Goal: Transaction & Acquisition: Book appointment/travel/reservation

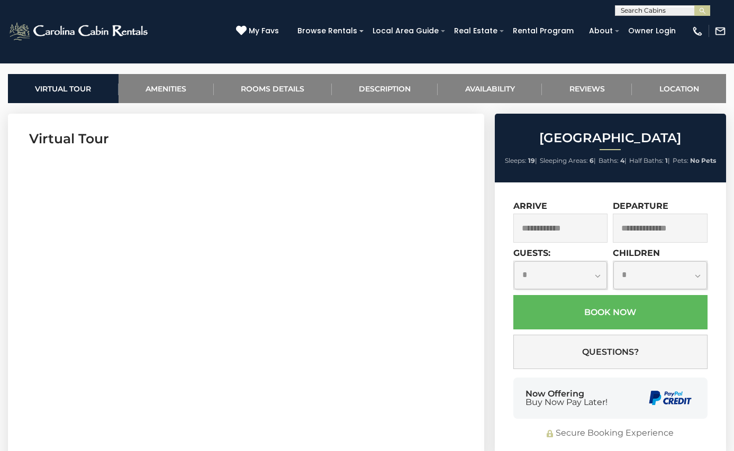
scroll to position [423, 0]
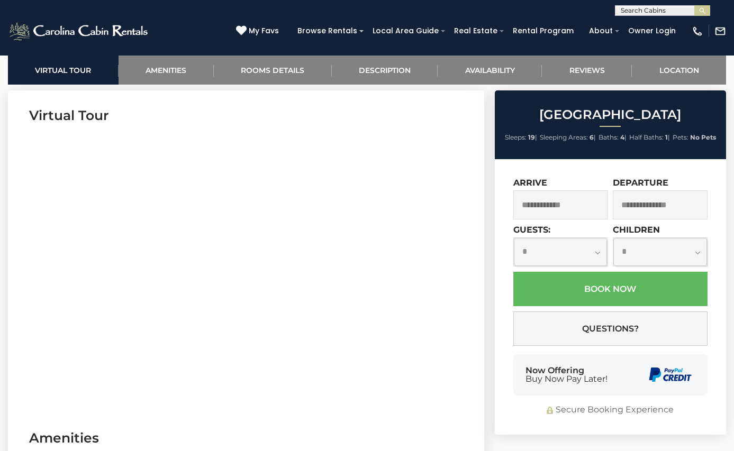
click at [554, 206] on input "text" at bounding box center [560, 204] width 95 height 29
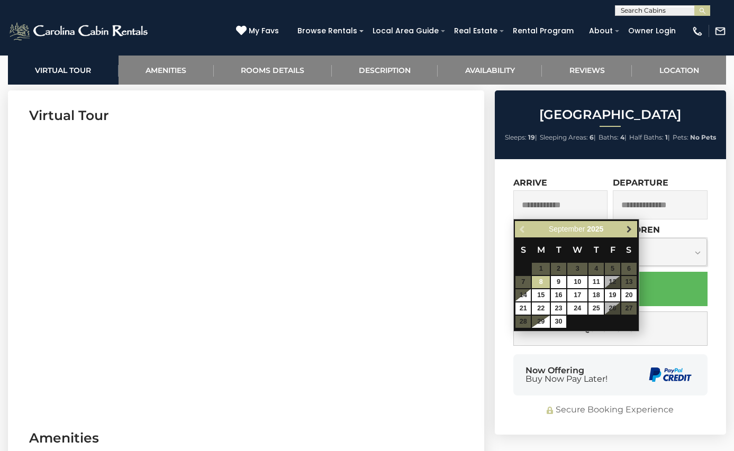
click at [629, 228] on span "Next" at bounding box center [629, 229] width 8 height 8
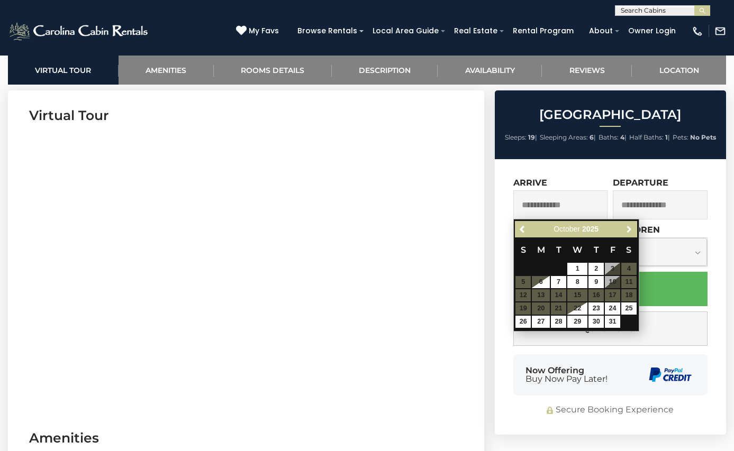
click at [629, 228] on span "Next" at bounding box center [629, 229] width 8 height 8
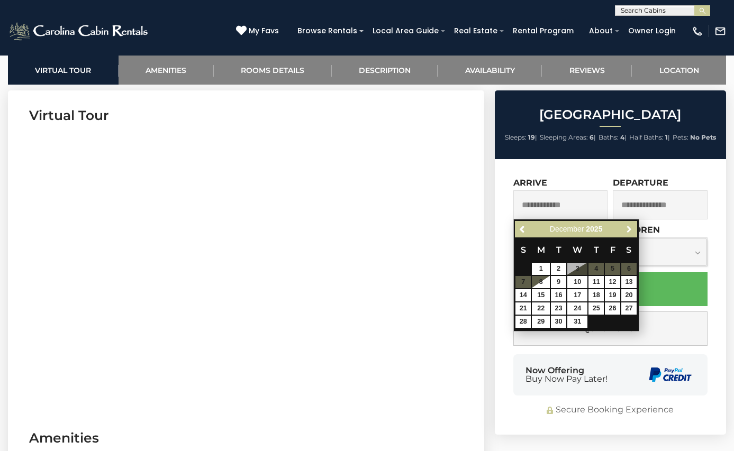
click at [629, 228] on span "Next" at bounding box center [629, 229] width 8 height 8
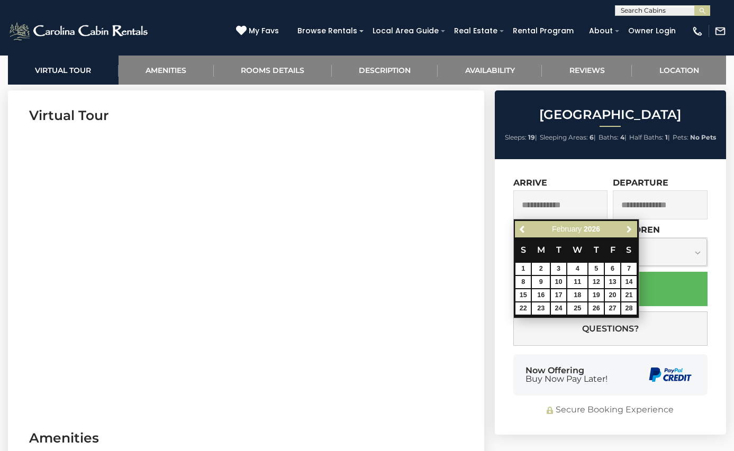
click at [629, 228] on span "Next" at bounding box center [629, 229] width 8 height 8
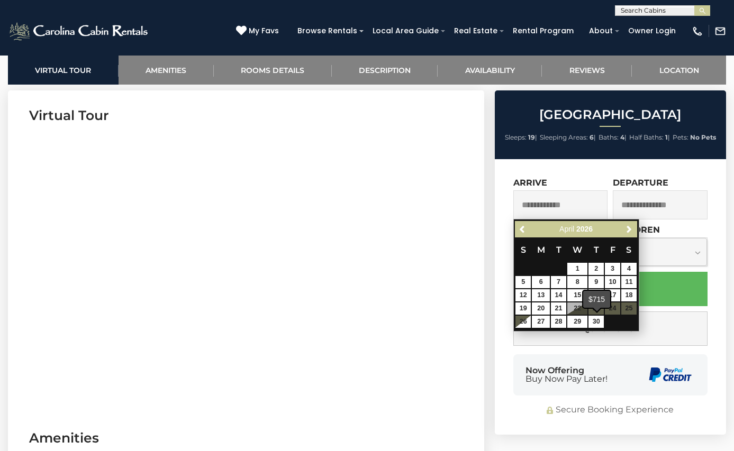
click at [599, 308] on span at bounding box center [596, 309] width 8 height 4
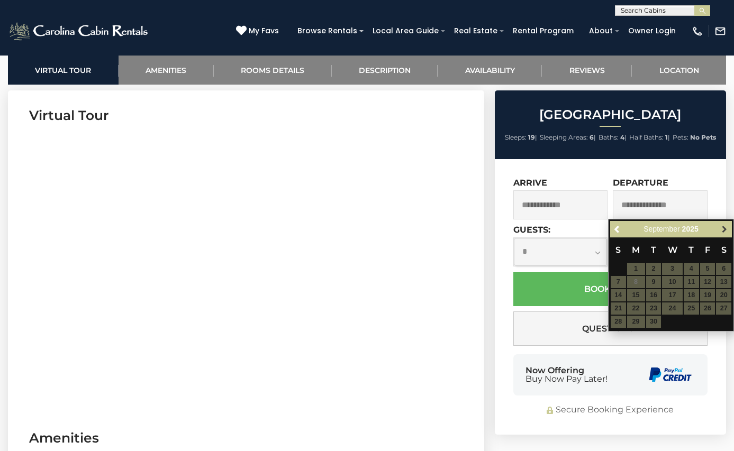
click at [722, 231] on span "Next" at bounding box center [724, 229] width 8 height 8
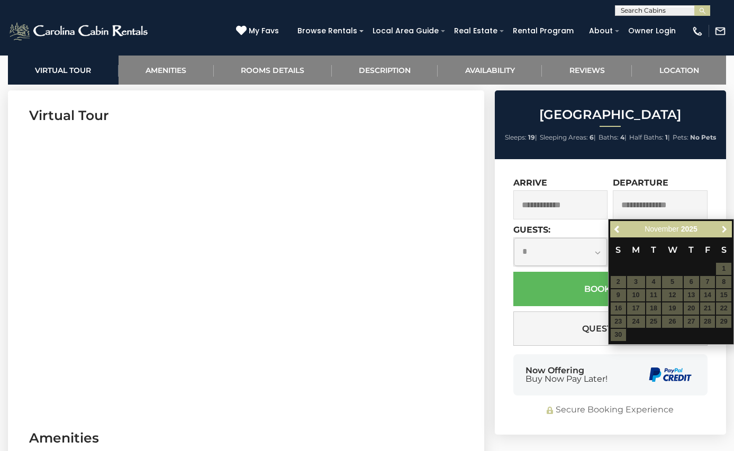
click at [722, 231] on span "Next" at bounding box center [724, 229] width 8 height 8
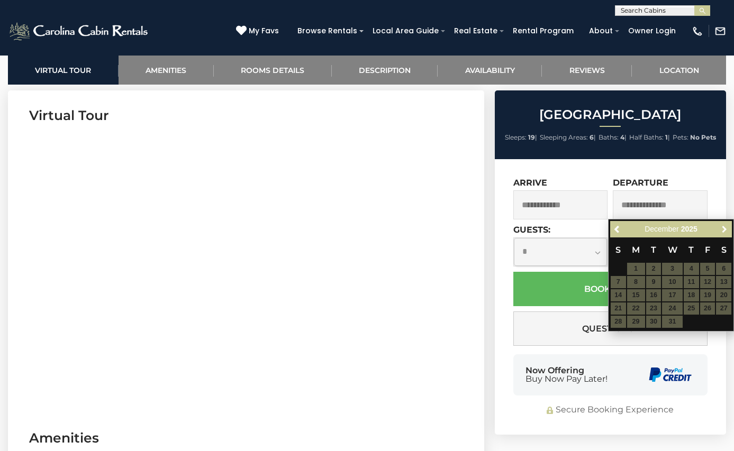
click at [722, 231] on span "Next" at bounding box center [724, 229] width 8 height 8
click at [616, 230] on span "Previous" at bounding box center [617, 229] width 8 height 8
click at [618, 230] on span "Previous" at bounding box center [617, 229] width 8 height 8
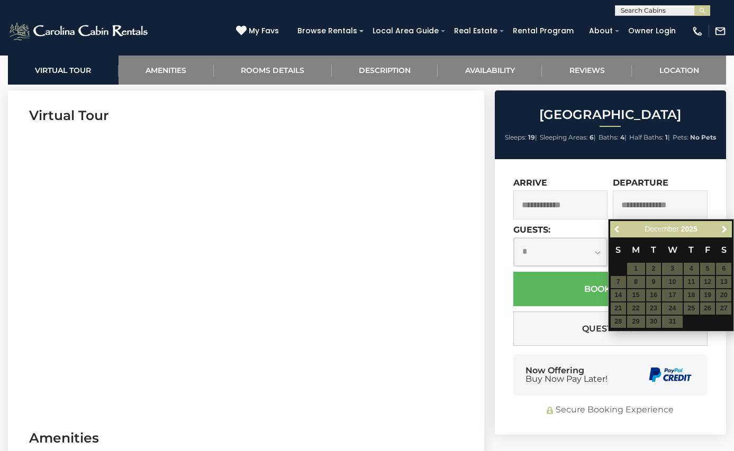
click at [618, 230] on span "Previous" at bounding box center [617, 229] width 8 height 8
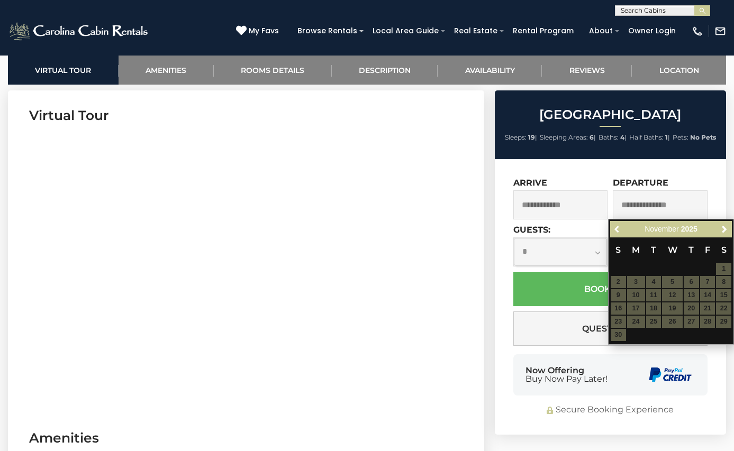
click at [618, 230] on span "Previous" at bounding box center [617, 229] width 8 height 8
click at [723, 228] on span "Next" at bounding box center [724, 229] width 8 height 8
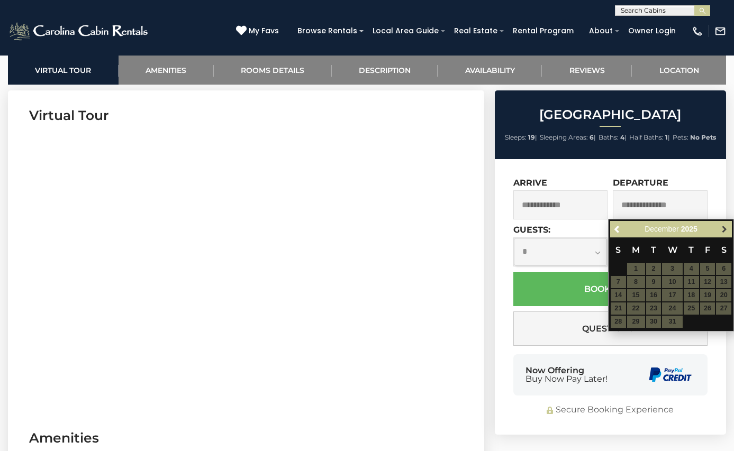
click at [722, 227] on span "Next" at bounding box center [724, 229] width 8 height 8
click at [721, 227] on span "Next" at bounding box center [724, 229] width 8 height 8
click at [559, 202] on input "text" at bounding box center [560, 204] width 95 height 29
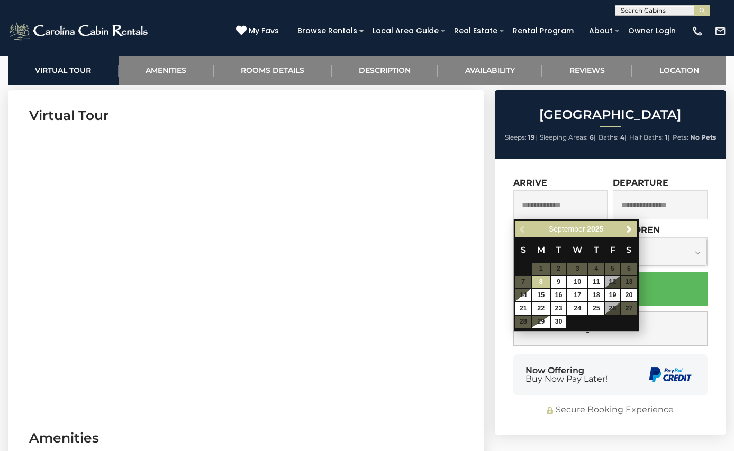
click at [559, 202] on input "text" at bounding box center [560, 204] width 95 height 29
click at [627, 228] on span "Next" at bounding box center [629, 229] width 8 height 8
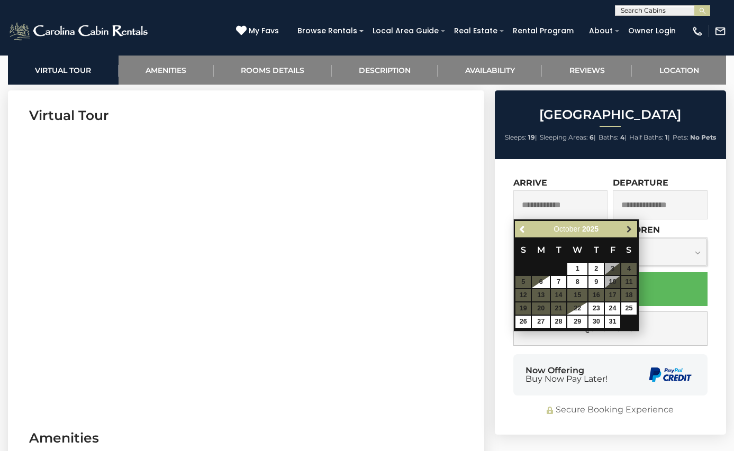
click at [628, 228] on span "Next" at bounding box center [629, 229] width 8 height 8
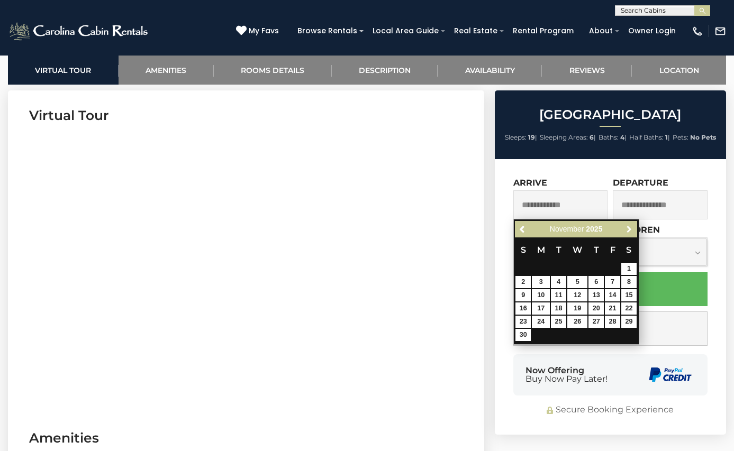
click at [628, 228] on span "Next" at bounding box center [629, 229] width 8 height 8
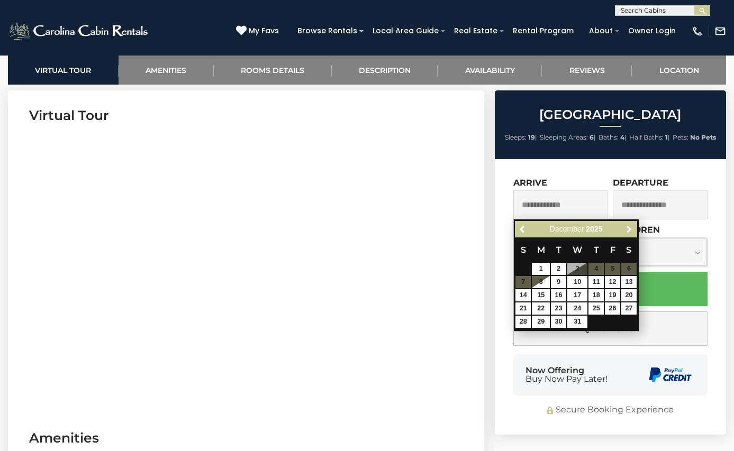
click at [628, 228] on span "Next" at bounding box center [629, 229] width 8 height 8
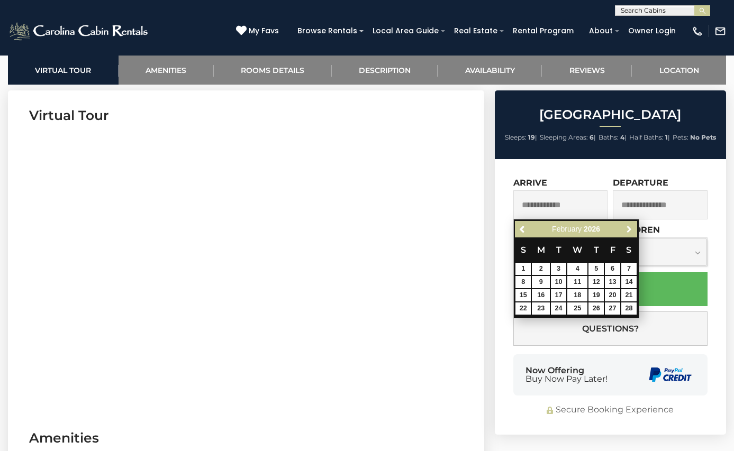
click at [628, 228] on span "Next" at bounding box center [629, 229] width 8 height 8
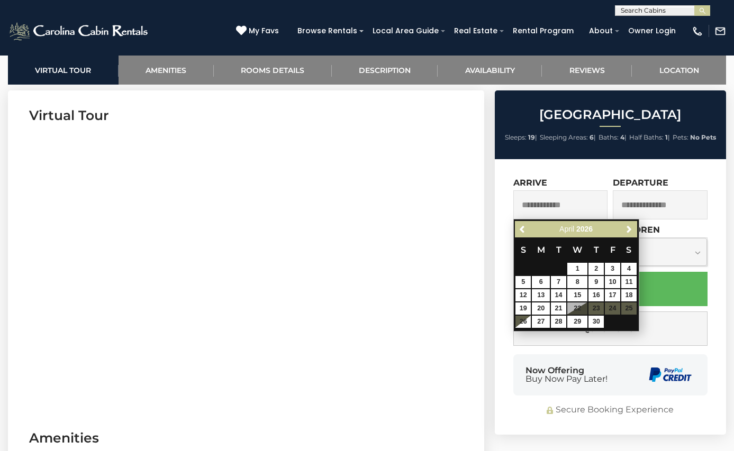
click at [389, 107] on h3 "Virtual Tour" at bounding box center [246, 115] width 434 height 19
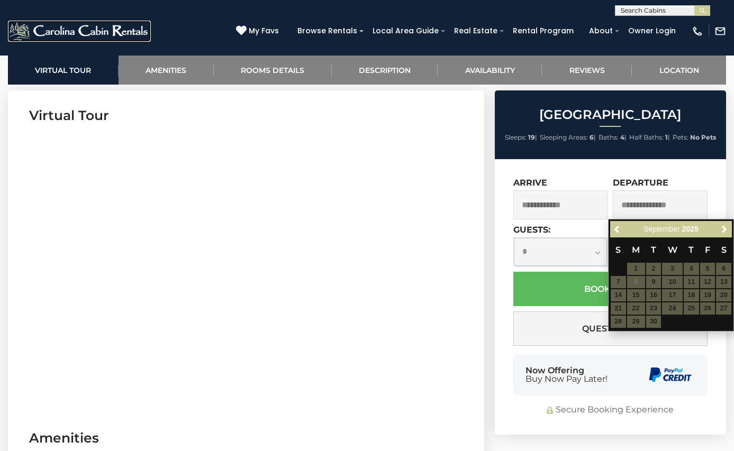
click at [95, 33] on img at bounding box center [79, 31] width 143 height 21
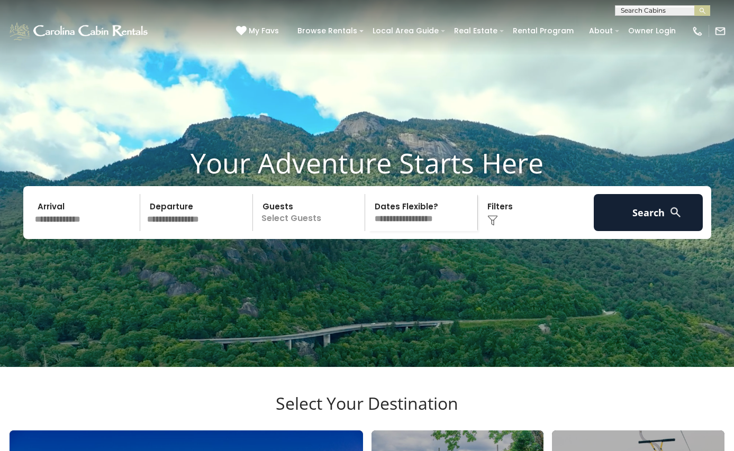
click at [75, 231] on input "text" at bounding box center [85, 212] width 109 height 37
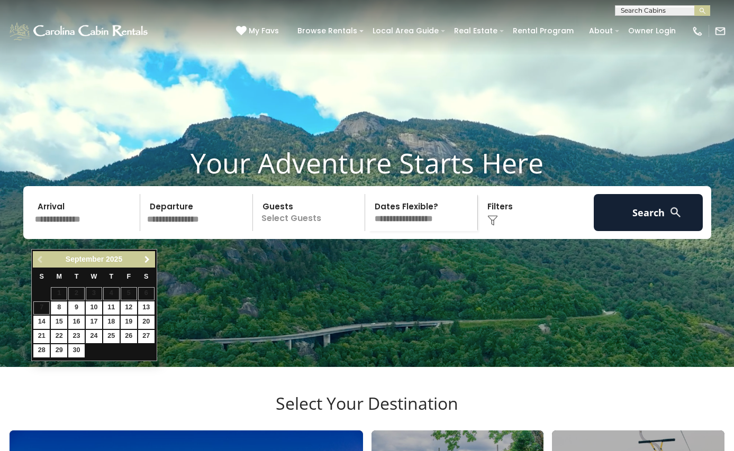
click at [148, 257] on span "Next" at bounding box center [147, 259] width 8 height 8
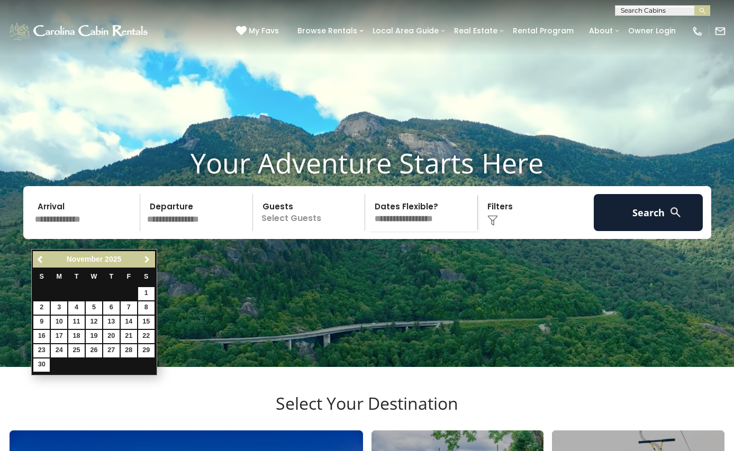
click at [148, 257] on span "Next" at bounding box center [147, 259] width 8 height 8
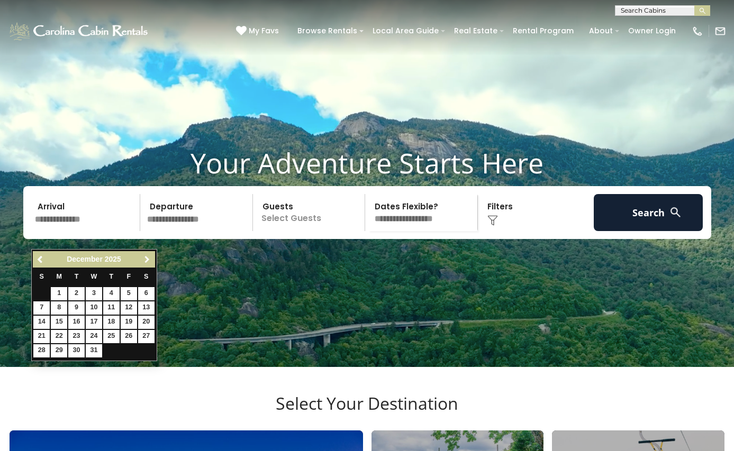
click at [148, 257] on span "Next" at bounding box center [147, 259] width 8 height 8
click at [113, 333] on link "23" at bounding box center [111, 336] width 16 height 13
type input "*******"
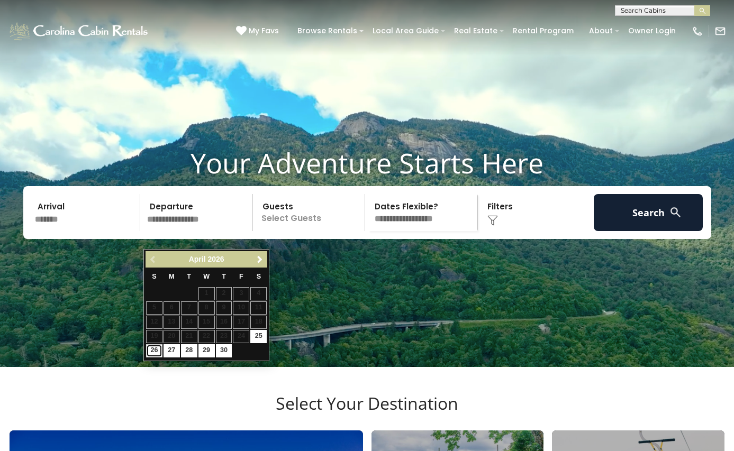
click at [154, 352] on link "26" at bounding box center [154, 350] width 16 height 13
type input "*******"
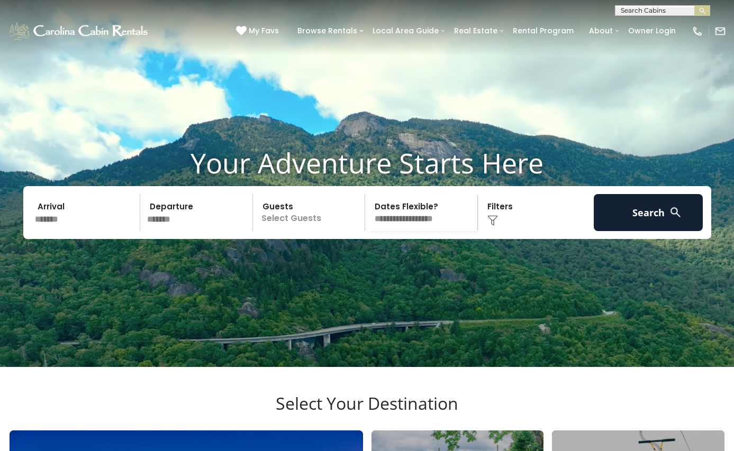
click at [301, 231] on p "Select Guests" at bounding box center [310, 212] width 109 height 37
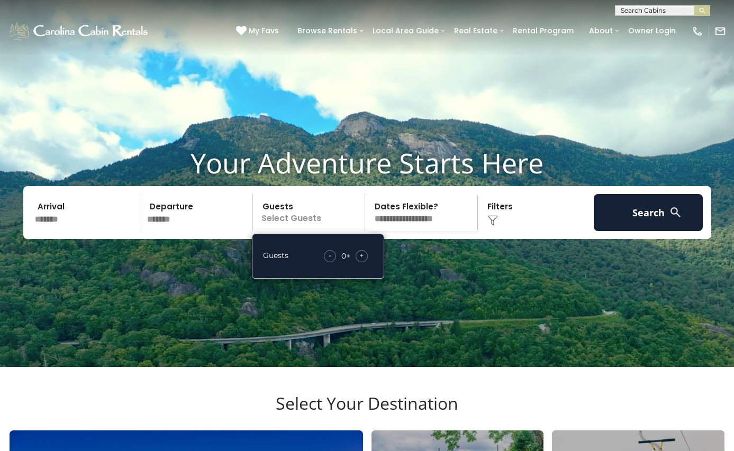
click at [361, 261] on span "+" at bounding box center [361, 255] width 4 height 11
click at [453, 304] on video at bounding box center [367, 183] width 734 height 367
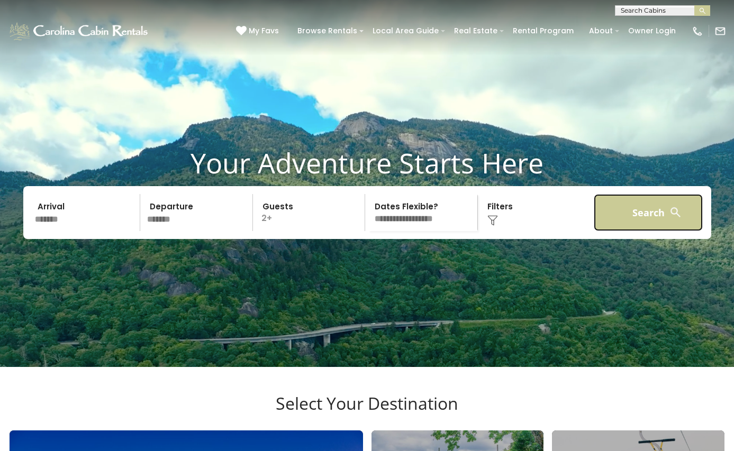
click at [630, 230] on button "Search" at bounding box center [647, 212] width 109 height 37
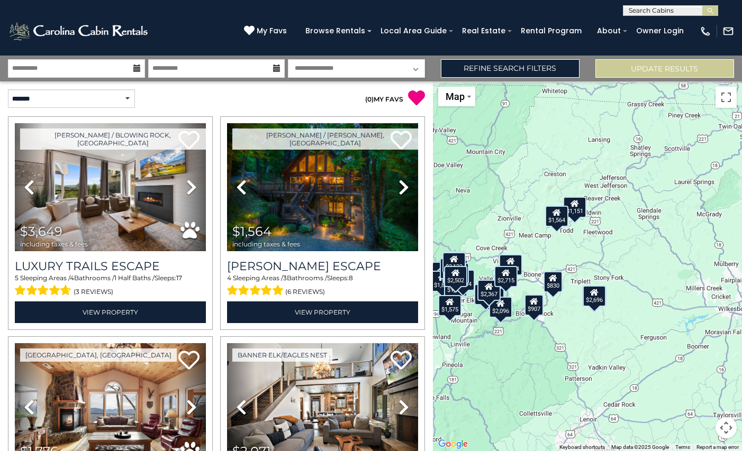
drag, startPoint x: 685, startPoint y: 316, endPoint x: 597, endPoint y: 334, distance: 90.7
click at [571, 345] on div "$3,649 $1,564 $1,776 $2,071 $2,412 $2,229 $2,093 $1,378 $1,868 $1,881 $2,164 $1…" at bounding box center [587, 266] width 309 height 370
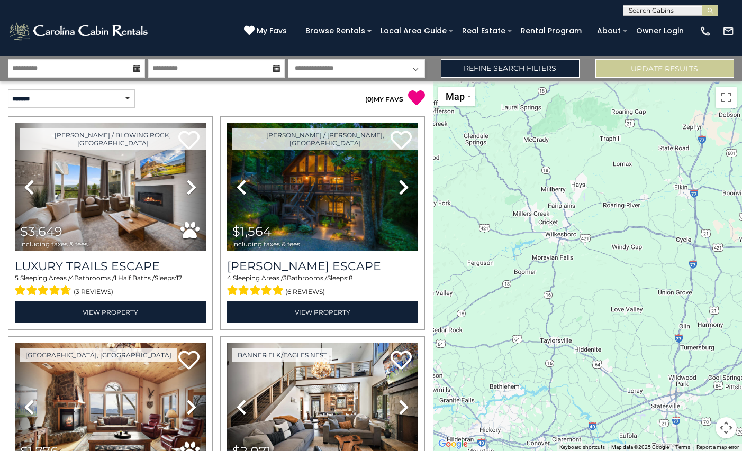
drag, startPoint x: 669, startPoint y: 302, endPoint x: 493, endPoint y: 232, distance: 189.5
click at [493, 232] on div "$3,649 $1,564 $1,776 $2,071 $2,412 $2,229 $2,093 $1,378 $1,868 $1,881 $2,164 $1…" at bounding box center [587, 266] width 309 height 370
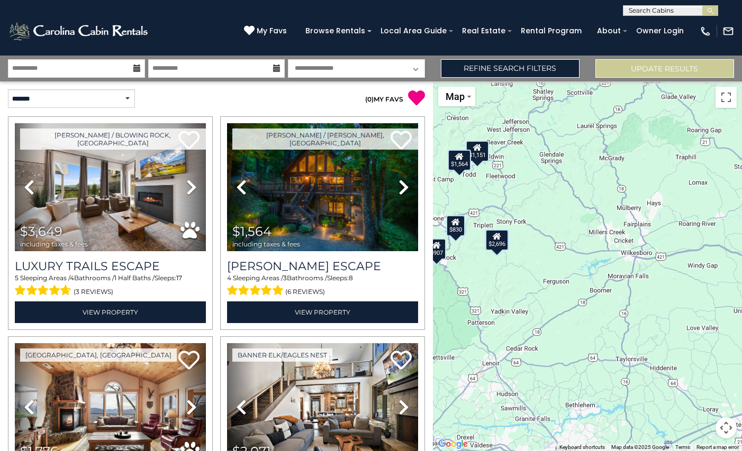
drag, startPoint x: 514, startPoint y: 249, endPoint x: 593, endPoint y: 264, distance: 81.3
click at [593, 264] on div "$3,649 $1,564 $1,776 $2,071 $2,412 $2,229 $2,093 $1,378 $1,868 $1,881 $2,164 $1…" at bounding box center [587, 266] width 309 height 370
click at [498, 243] on div "$2,696" at bounding box center [496, 239] width 23 height 21
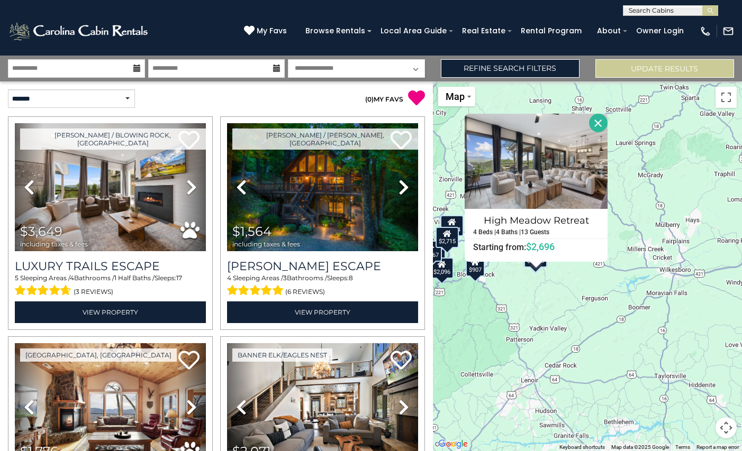
click at [560, 301] on div "$3,649 $1,564 $1,776 $2,071 $2,412 $2,229 $2,093 $1,378 $1,868 $1,881 $2,164 $1…" at bounding box center [587, 266] width 309 height 370
click at [601, 120] on button "Close" at bounding box center [598, 123] width 19 height 19
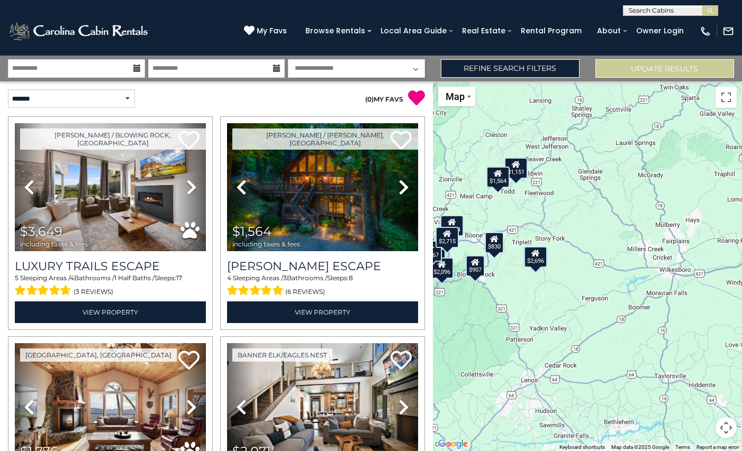
click at [496, 244] on div "$830" at bounding box center [493, 242] width 19 height 21
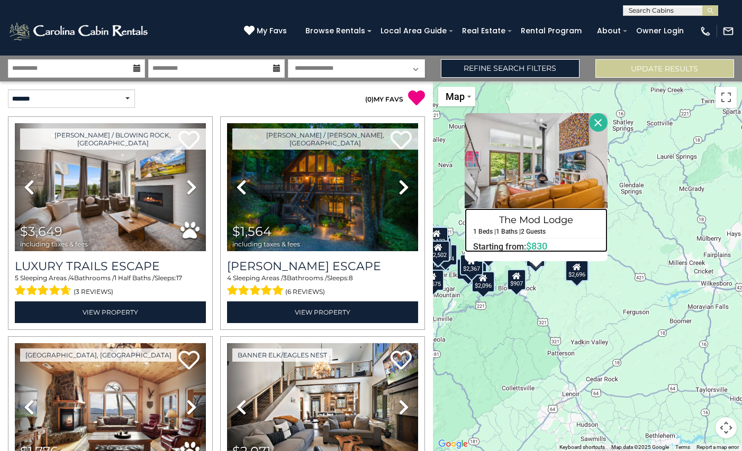
click at [538, 244] on span "$830" at bounding box center [536, 246] width 21 height 11
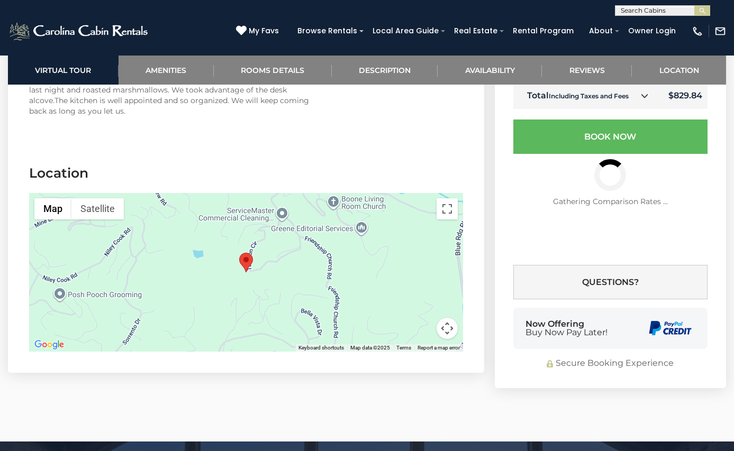
scroll to position [2433, 0]
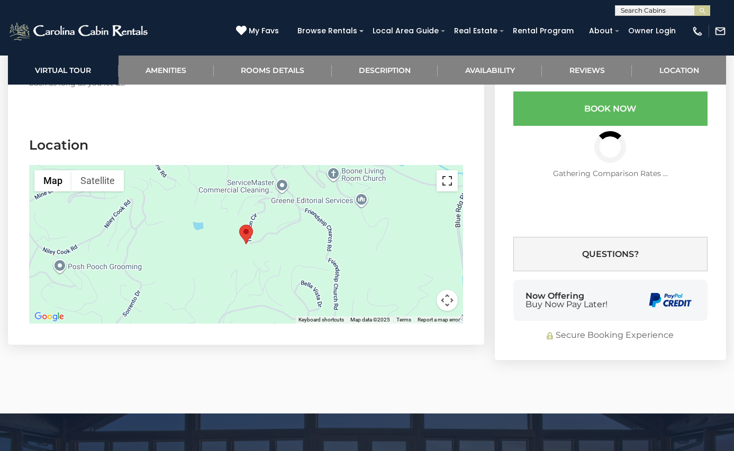
click at [446, 170] on button "Toggle fullscreen view" at bounding box center [446, 180] width 21 height 21
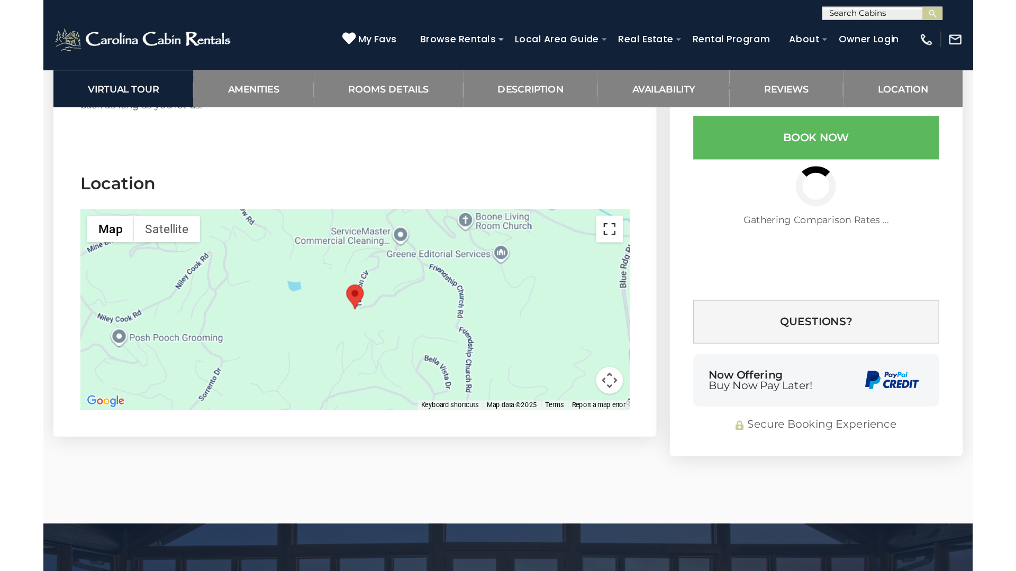
scroll to position [2488, 0]
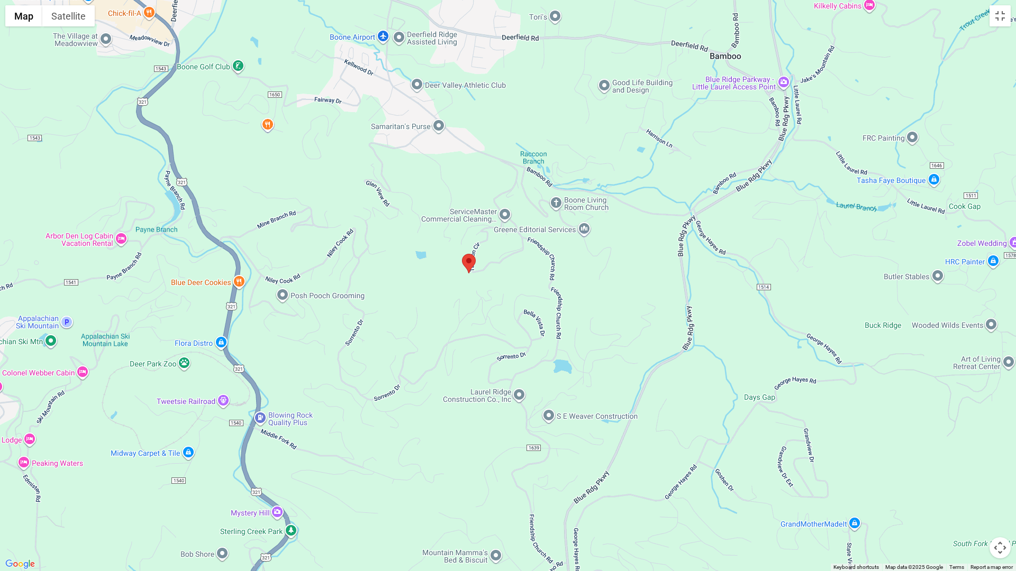
drag, startPoint x: 573, startPoint y: 284, endPoint x: 534, endPoint y: 273, distance: 40.5
click at [534, 273] on div at bounding box center [508, 285] width 1016 height 571
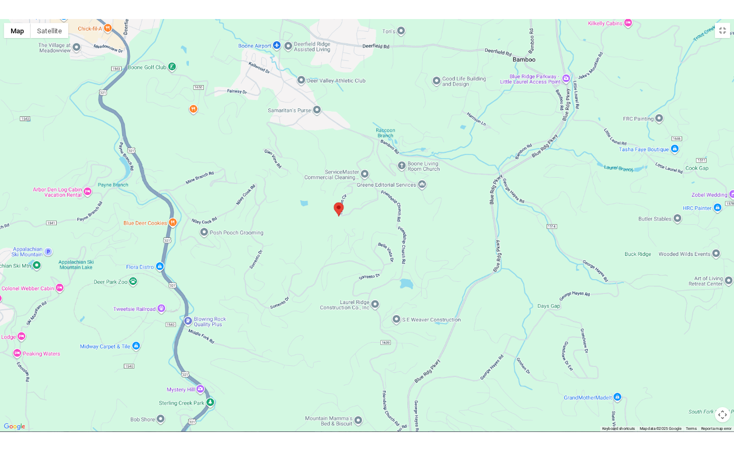
scroll to position [2433, 0]
